Goal: Task Accomplishment & Management: Use online tool/utility

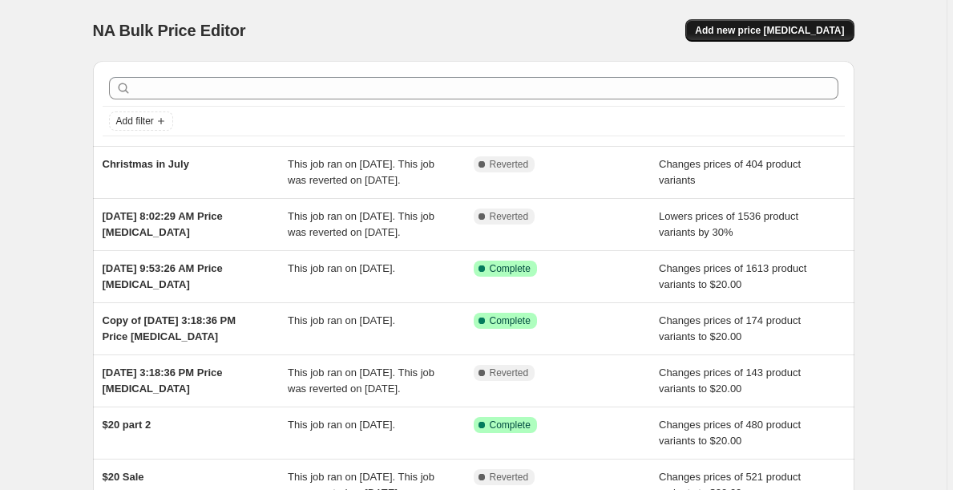
click at [745, 35] on span "Add new price [MEDICAL_DATA]" at bounding box center [769, 30] width 149 height 13
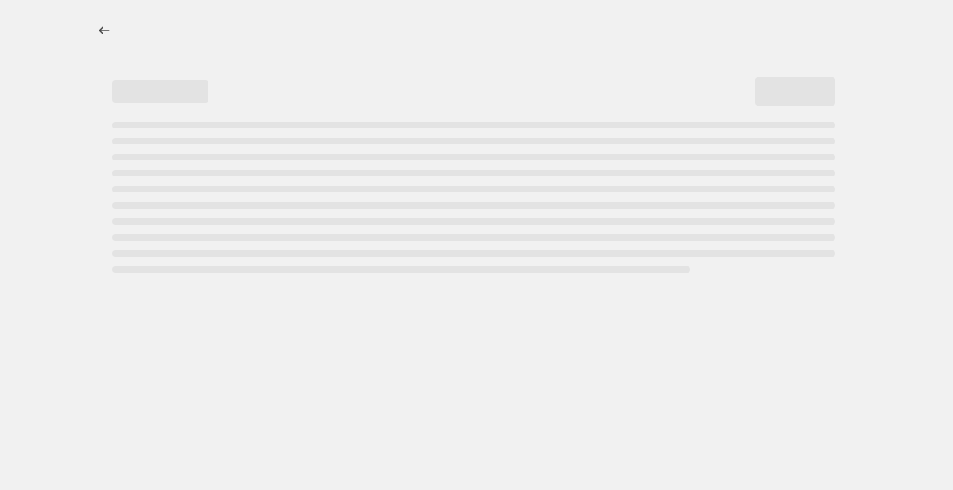
select select "percentage"
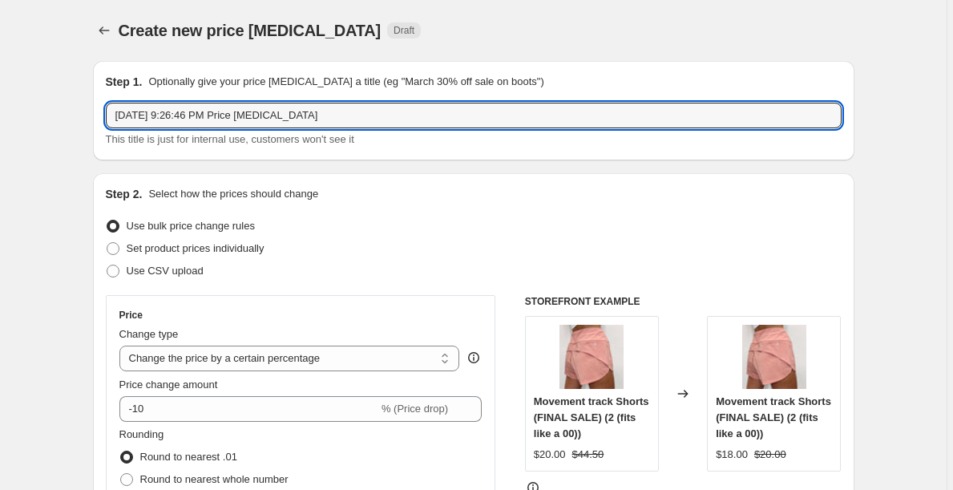
drag, startPoint x: 382, startPoint y: 114, endPoint x: 18, endPoint y: 106, distance: 363.3
type input "[DATE]"
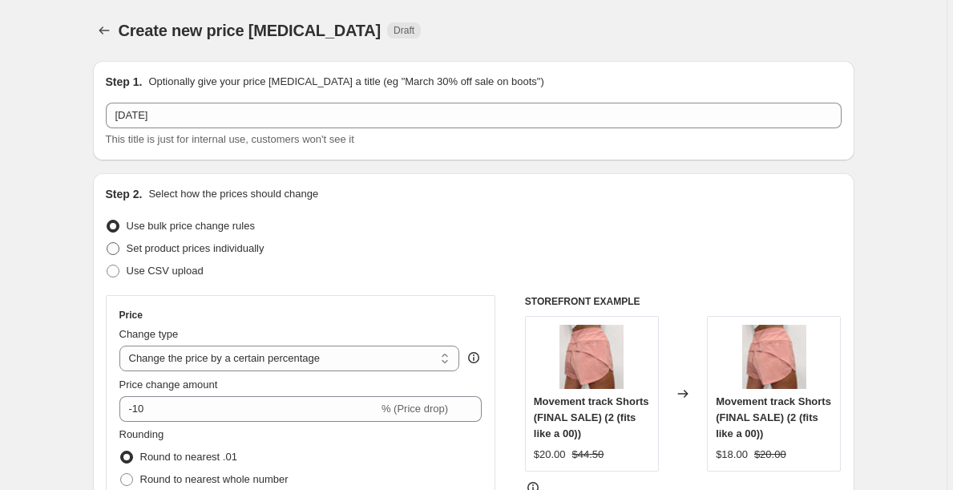
click at [119, 250] on span at bounding box center [113, 248] width 13 height 13
click at [107, 243] on input "Set product prices individually" at bounding box center [107, 242] width 1 height 1
radio input "true"
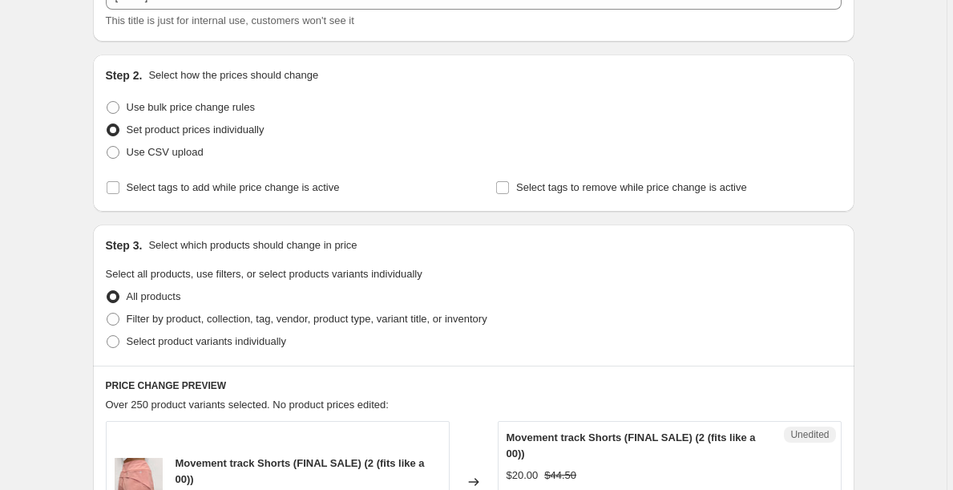
scroll to position [119, 0]
click at [119, 322] on span at bounding box center [113, 318] width 13 height 13
click at [107, 313] on input "Filter by product, collection, tag, vendor, product type, variant title, or inv…" at bounding box center [107, 312] width 1 height 1
radio input "true"
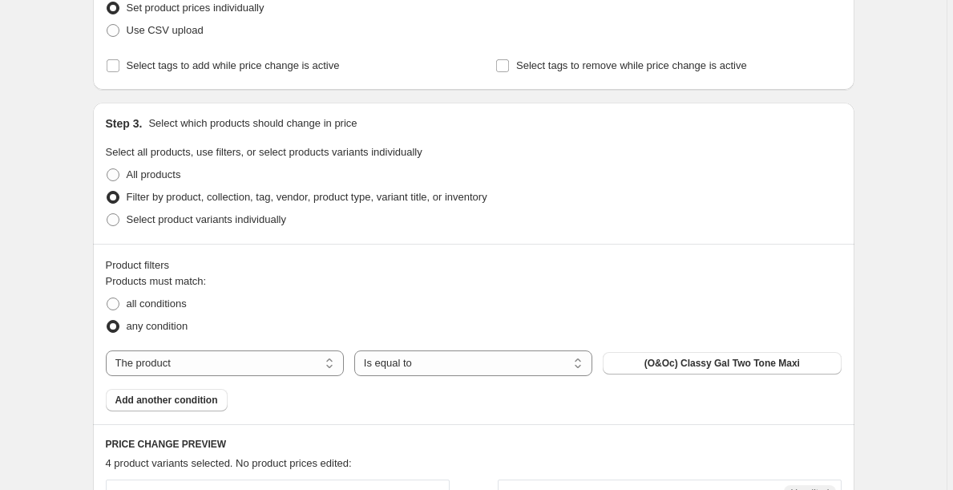
scroll to position [249, 0]
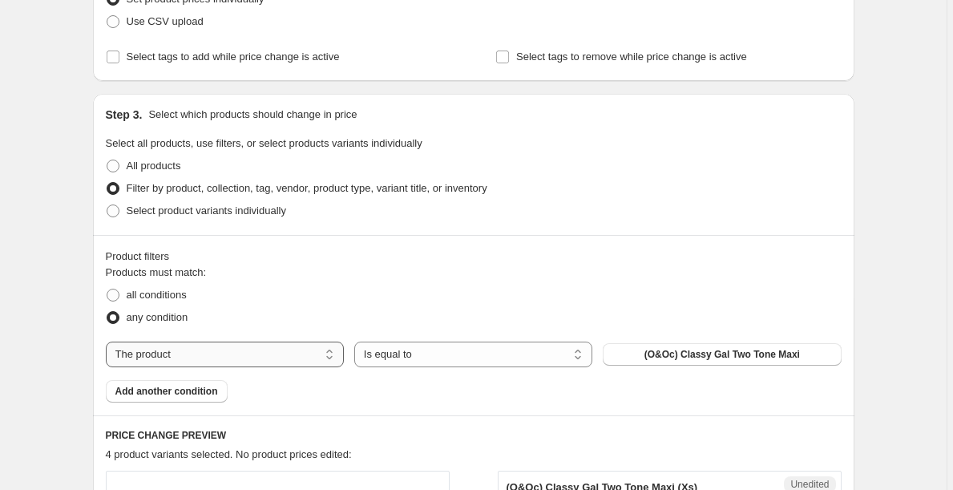
select select "collection"
click at [674, 362] on button "$20 & Under Sale" at bounding box center [722, 354] width 238 height 22
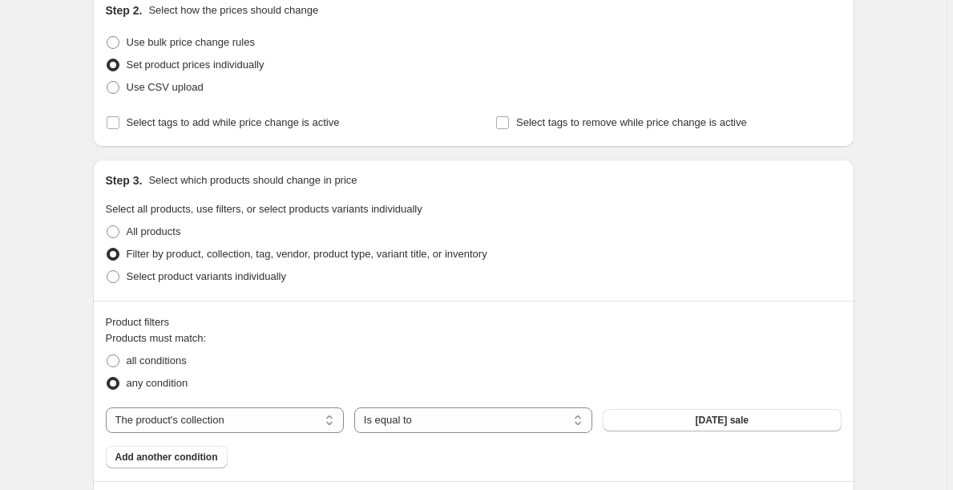
scroll to position [189, 0]
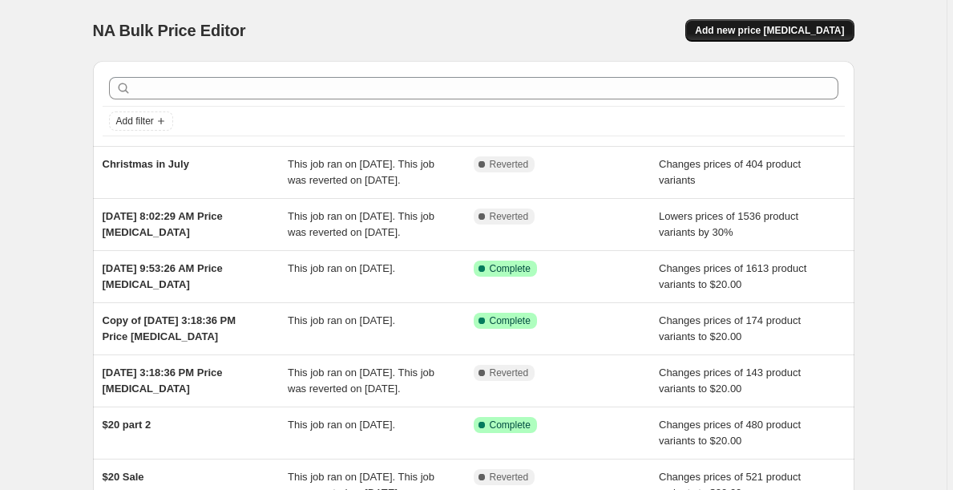
click at [755, 29] on span "Add new price [MEDICAL_DATA]" at bounding box center [769, 30] width 149 height 13
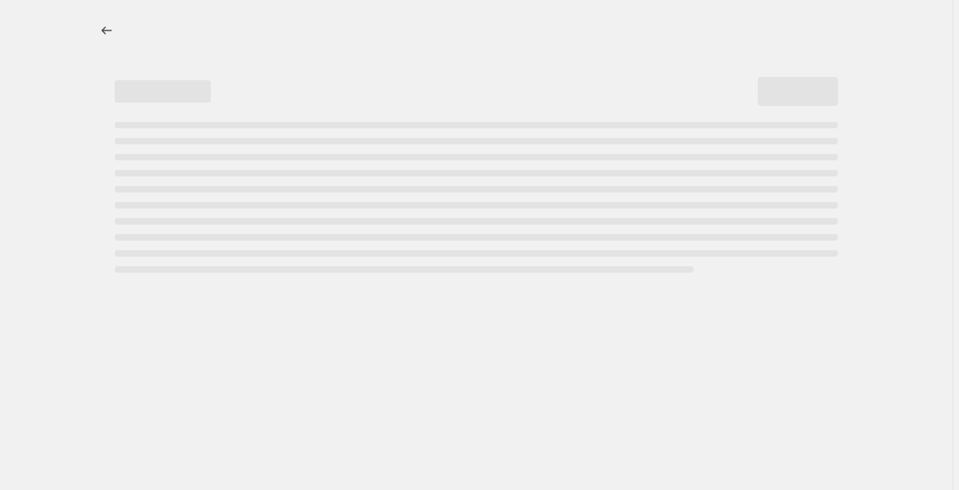
select select "percentage"
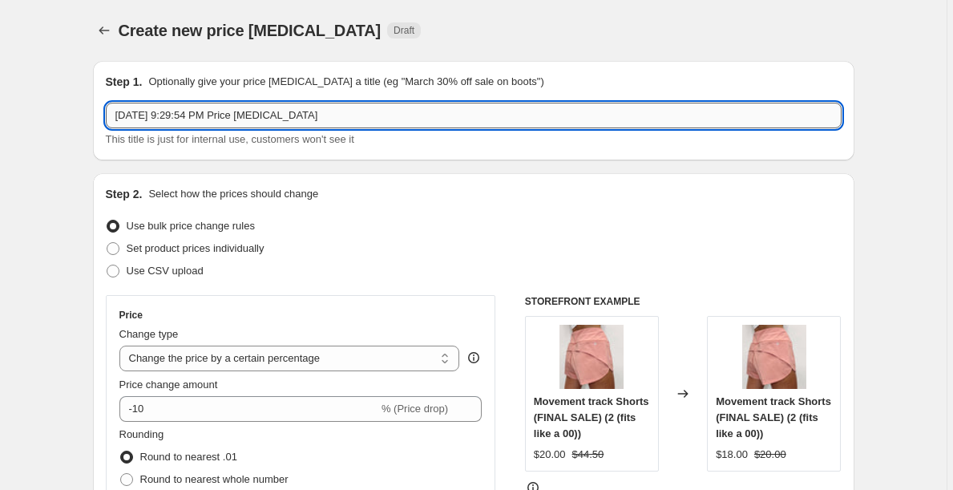
click at [351, 121] on input "Aug 28, 2025 at 9:29:54 PM Price change job" at bounding box center [474, 116] width 736 height 26
drag, startPoint x: 351, startPoint y: 121, endPoint x: 123, endPoint y: 107, distance: 228.1
click at [123, 107] on input "Aug 28, 2025 at 9:29:54 PM Price change job" at bounding box center [474, 116] width 736 height 26
click at [106, 33] on icon "Price change jobs" at bounding box center [104, 30] width 16 height 16
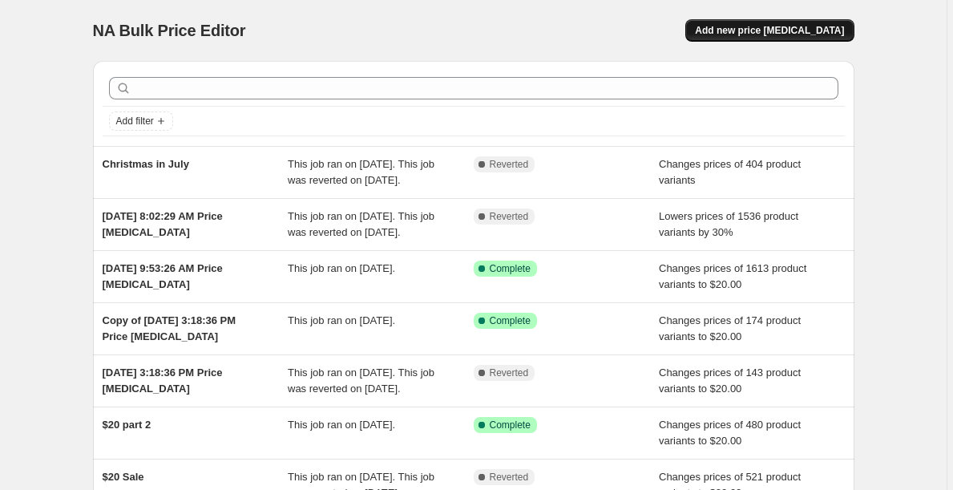
click at [743, 28] on span "Add new price [MEDICAL_DATA]" at bounding box center [769, 30] width 149 height 13
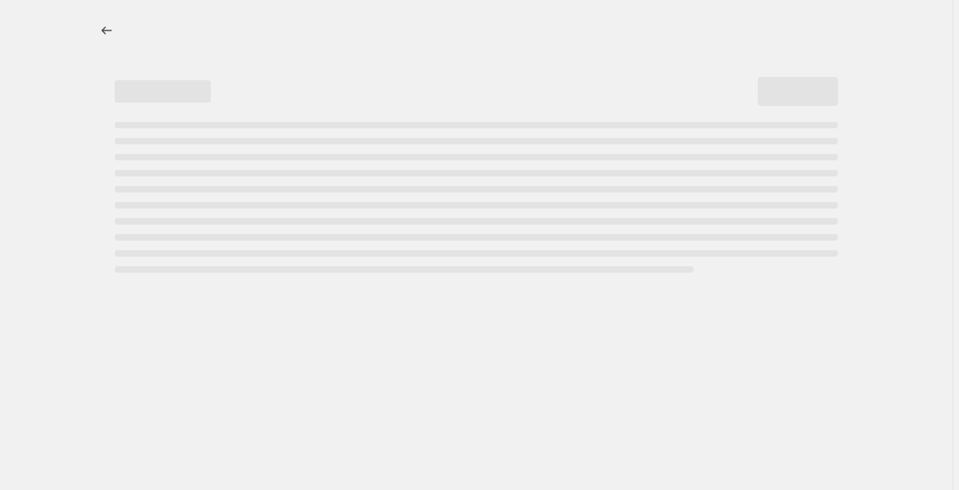
select select "percentage"
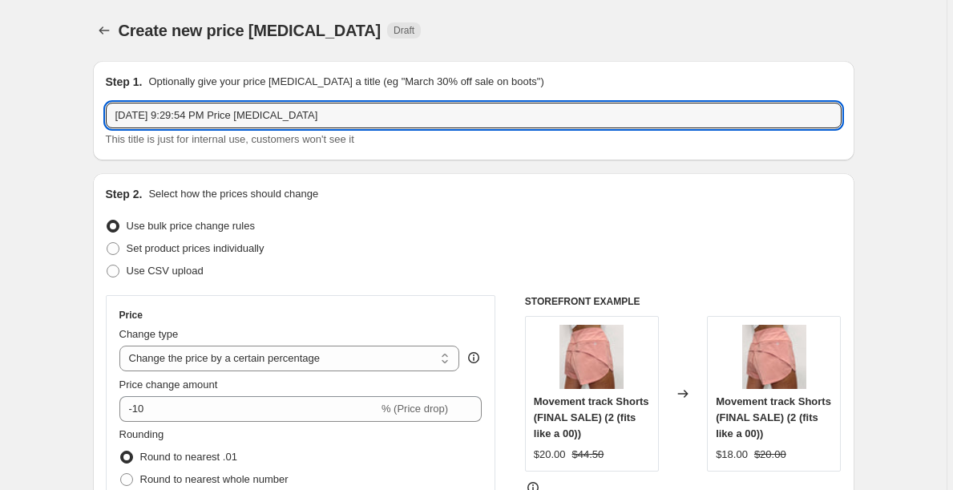
drag, startPoint x: 367, startPoint y: 115, endPoint x: 42, endPoint y: 58, distance: 330.6
type input "Labor Day sa"
